Goal: Find specific page/section: Find specific page/section

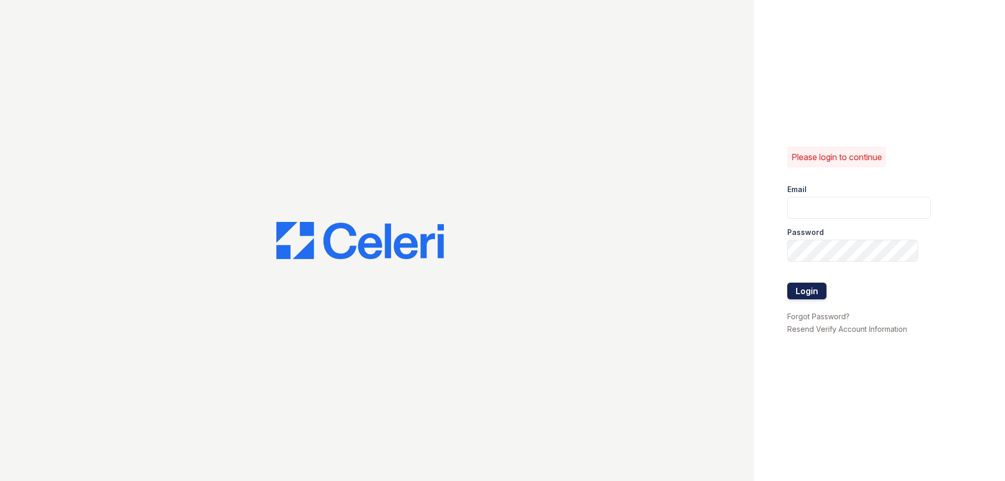
type input "[EMAIL_ADDRESS][DOMAIN_NAME]"
click at [805, 291] on button "Login" at bounding box center [806, 291] width 39 height 17
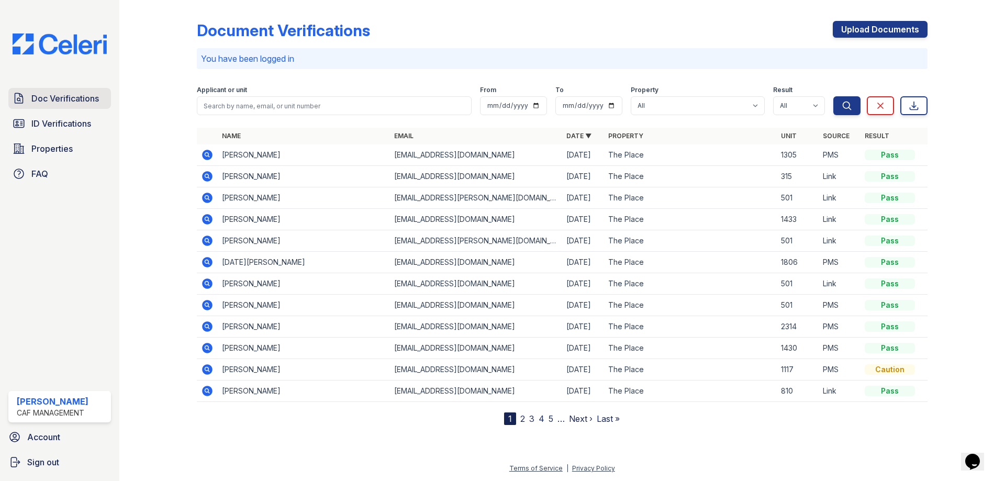
click at [58, 98] on span "Doc Verifications" at bounding box center [65, 98] width 68 height 13
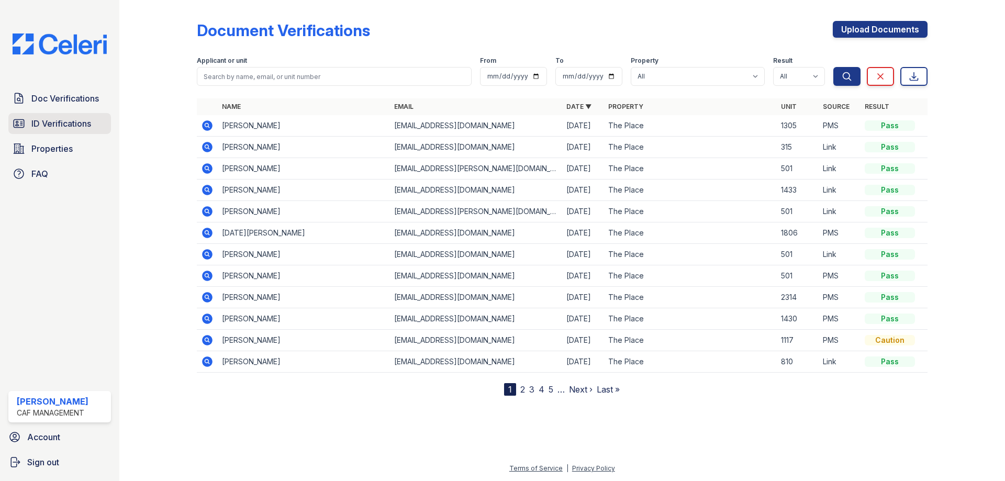
click at [55, 125] on span "ID Verifications" at bounding box center [61, 123] width 60 height 13
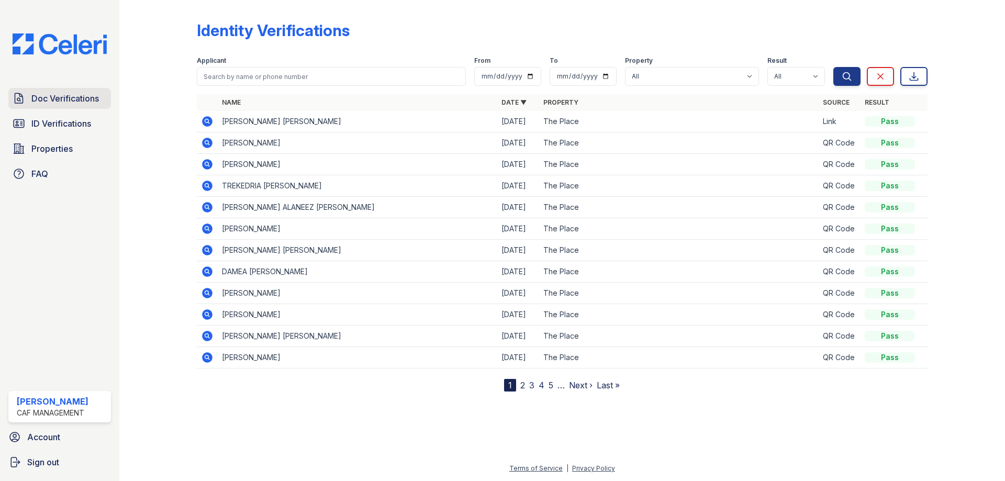
click at [51, 97] on span "Doc Verifications" at bounding box center [65, 98] width 68 height 13
